Goal: Task Accomplishment & Management: Use online tool/utility

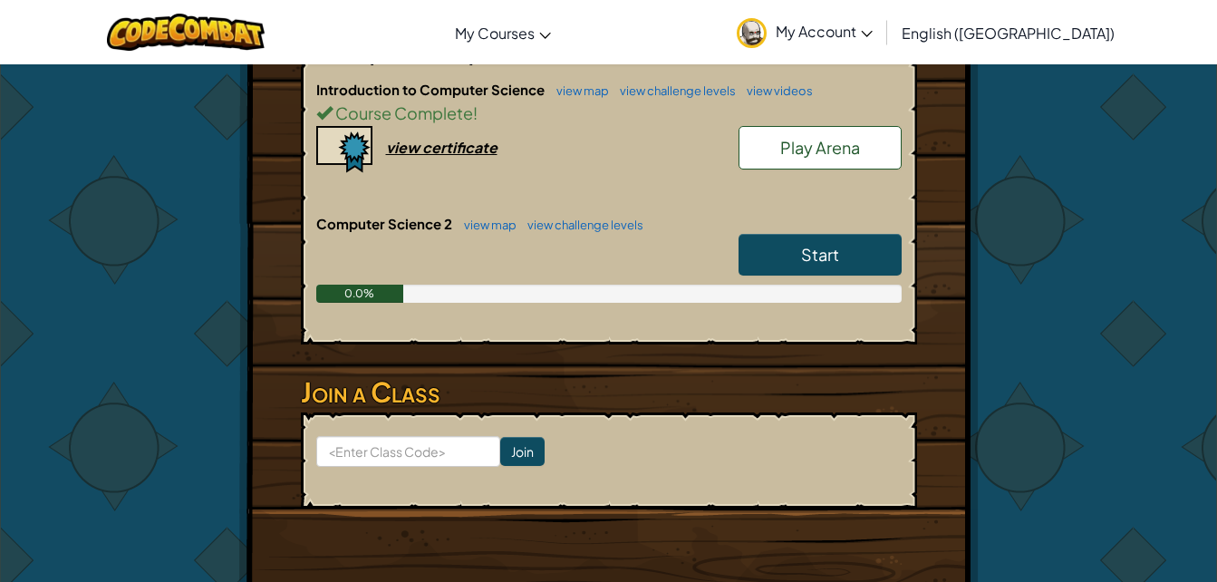
scroll to position [411, 0]
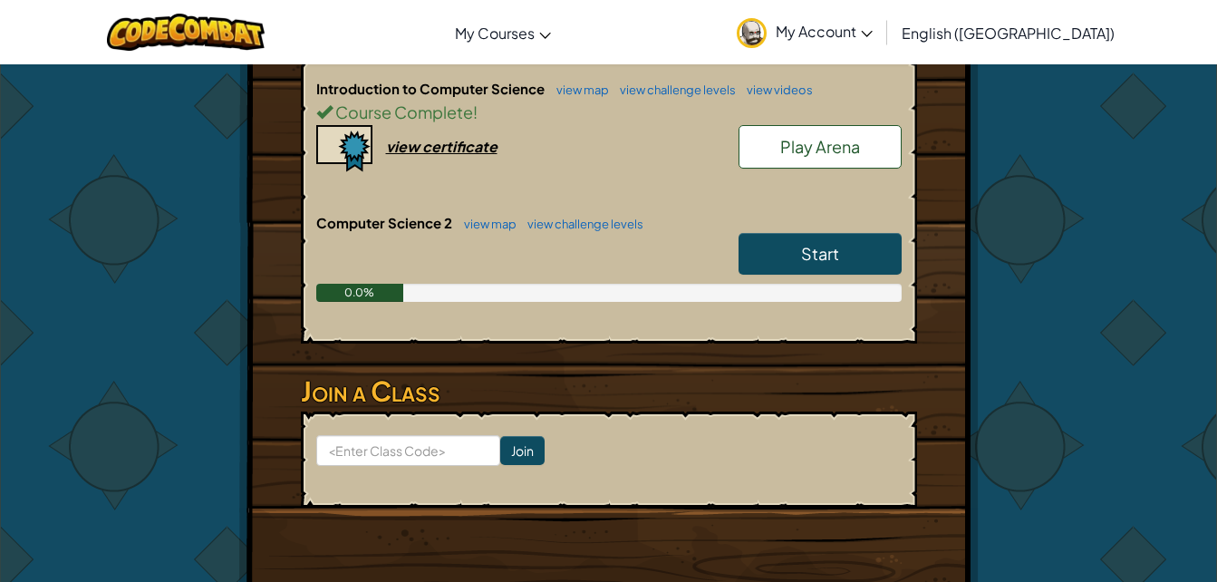
click at [779, 266] on link "Start" at bounding box center [820, 254] width 163 height 42
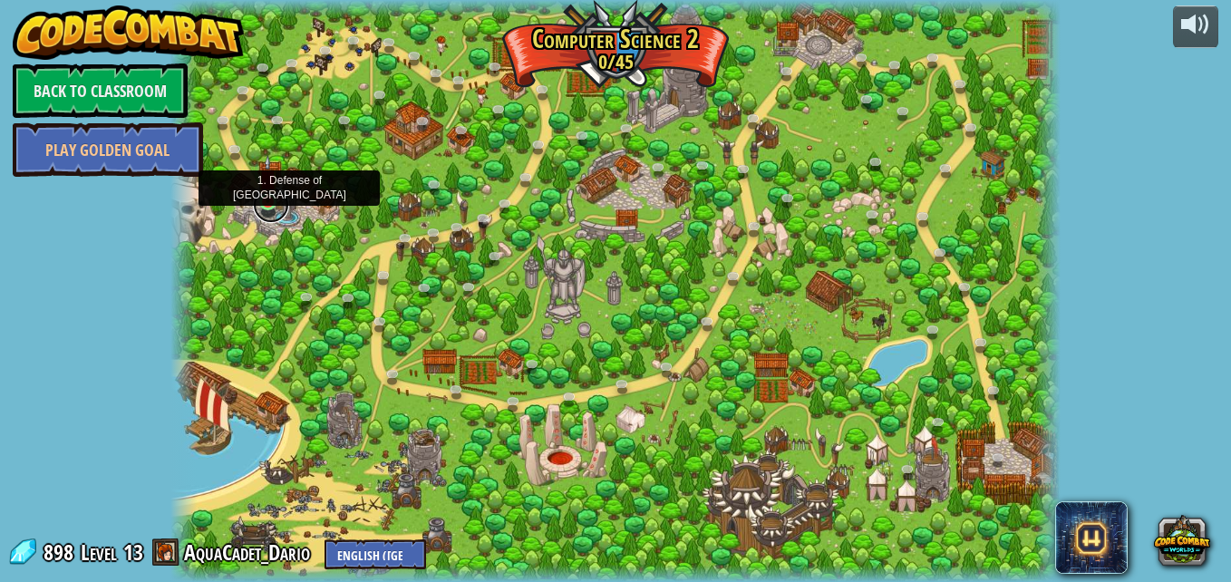
click at [264, 206] on link at bounding box center [271, 205] width 36 height 36
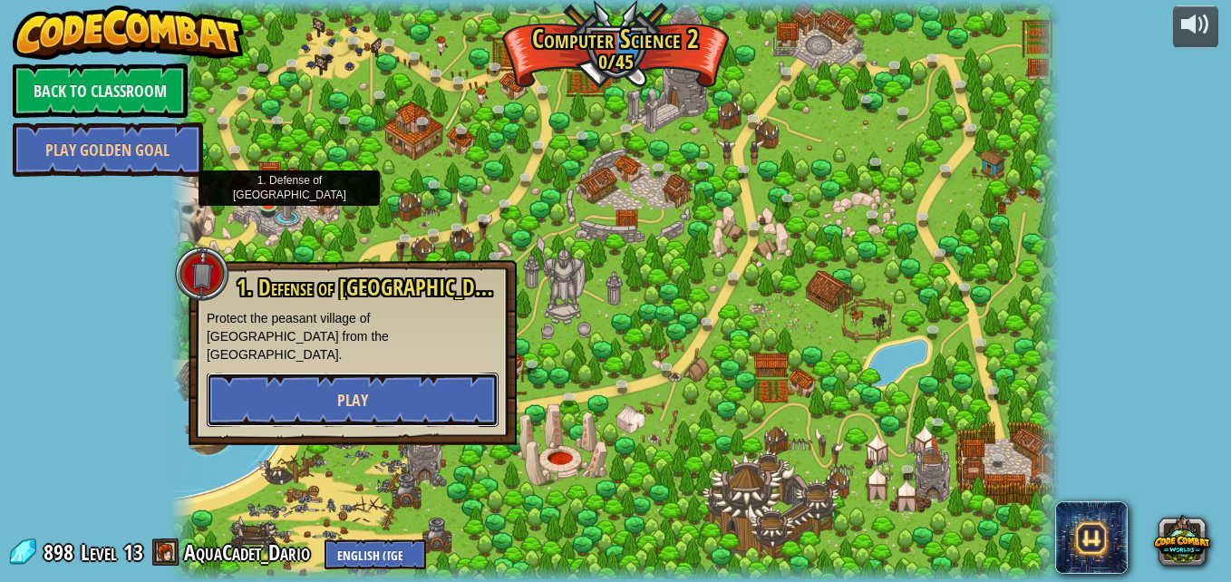
click at [412, 374] on button "Play" at bounding box center [353, 400] width 292 height 54
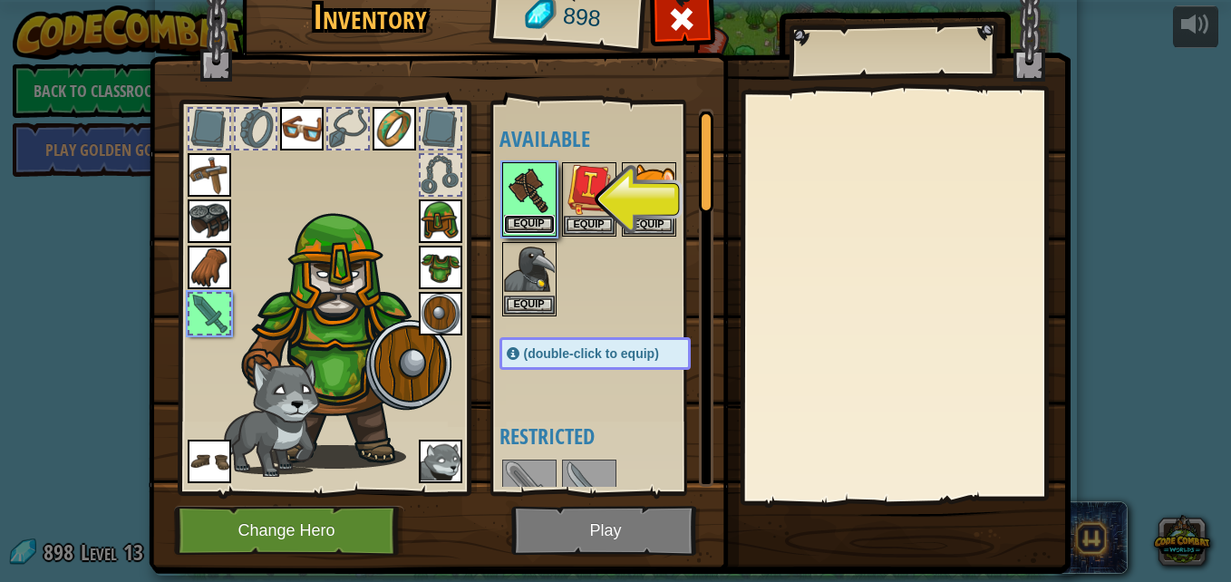
click at [529, 224] on button "Equip" at bounding box center [529, 224] width 51 height 19
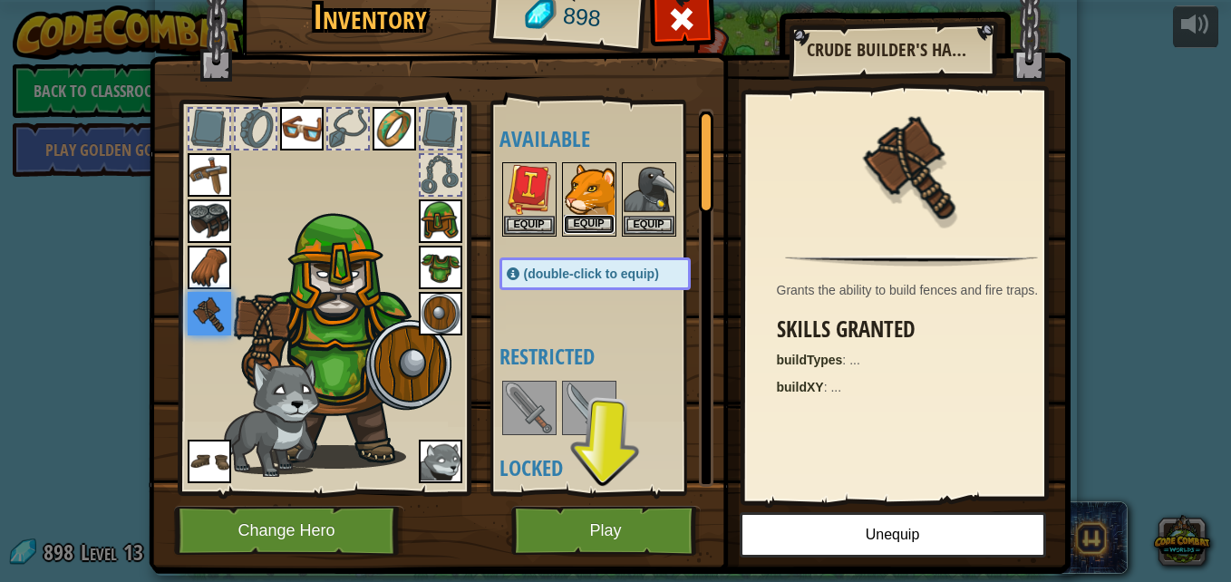
click at [574, 225] on button "Equip" at bounding box center [589, 224] width 51 height 19
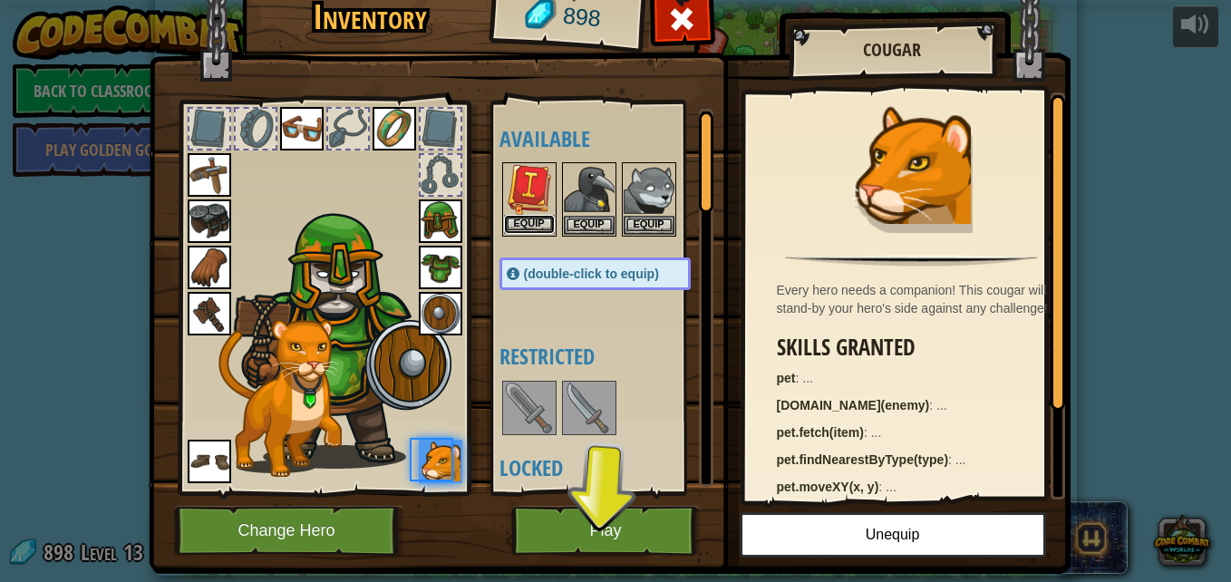
click at [547, 226] on button "Equip" at bounding box center [529, 224] width 51 height 19
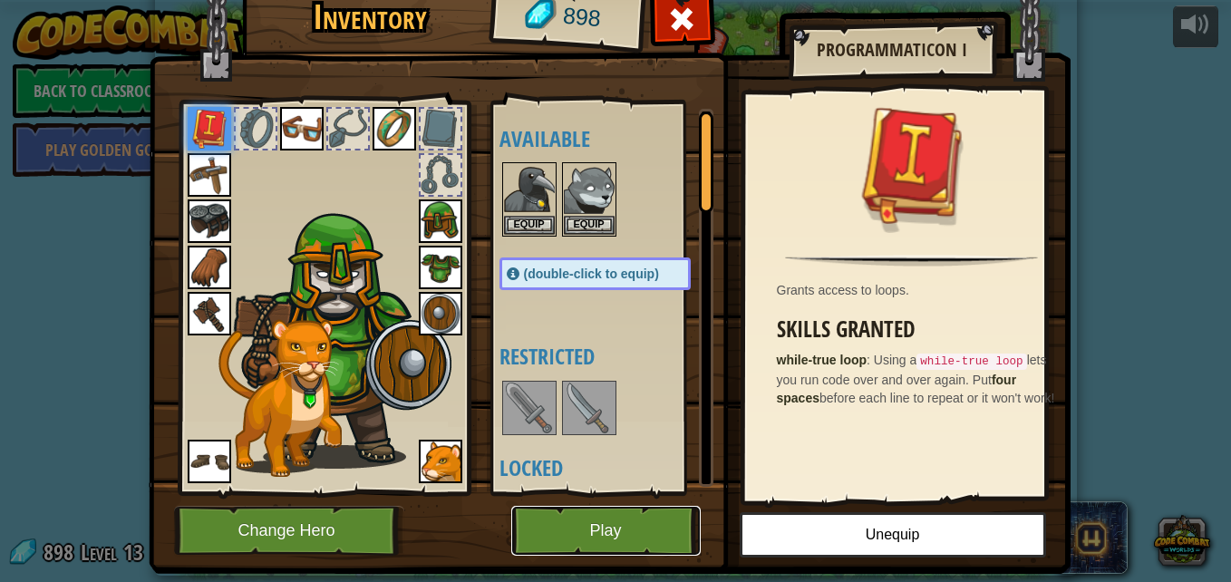
click at [658, 523] on button "Play" at bounding box center [605, 531] width 189 height 50
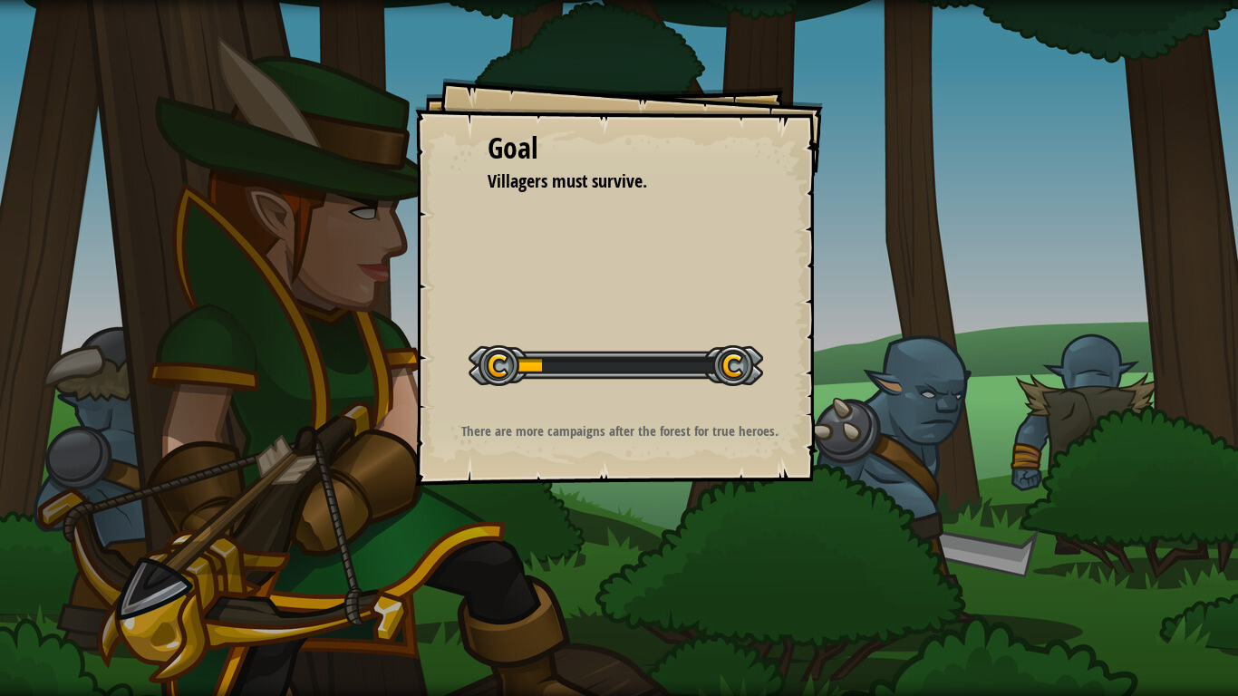
click at [662, 581] on div "Goal Villagers must survive. Start Level Error loading from server. Try refresh…" at bounding box center [619, 348] width 1238 height 696
